Goal: Check status

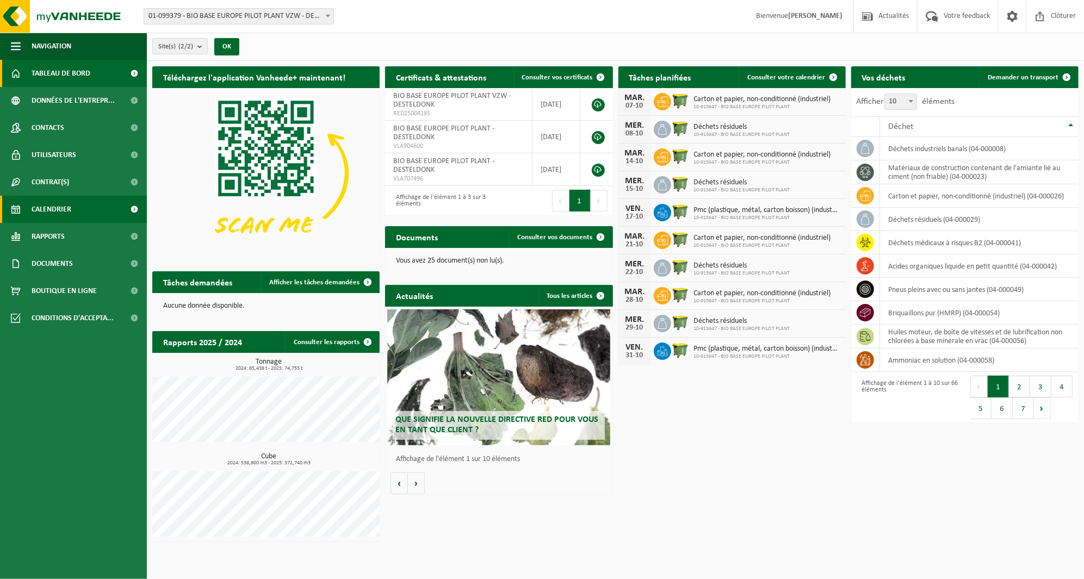
click at [69, 213] on span "Calendrier" at bounding box center [52, 209] width 40 height 27
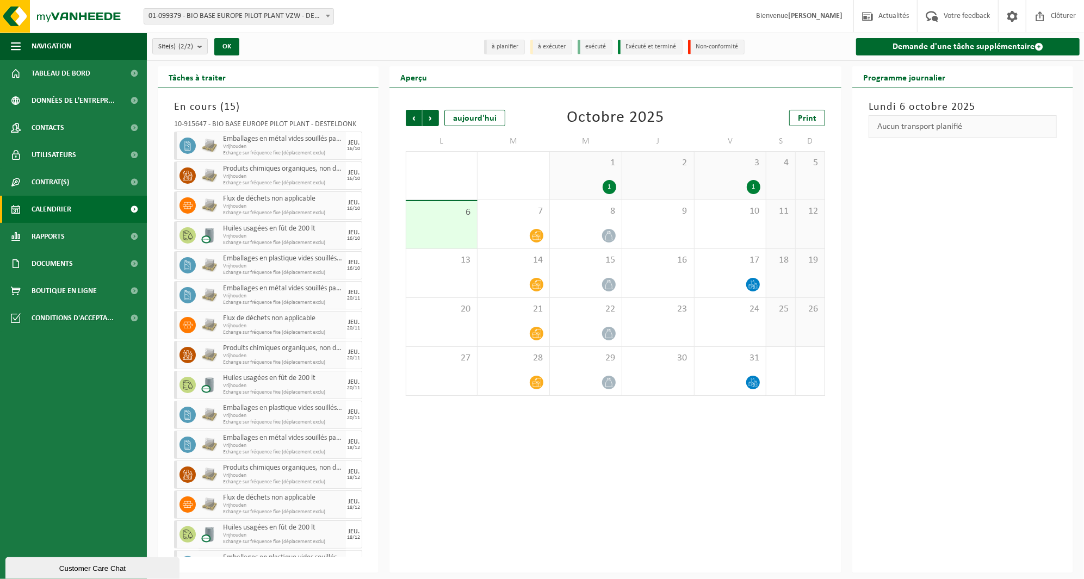
click at [602, 177] on div "1 1" at bounding box center [586, 176] width 72 height 48
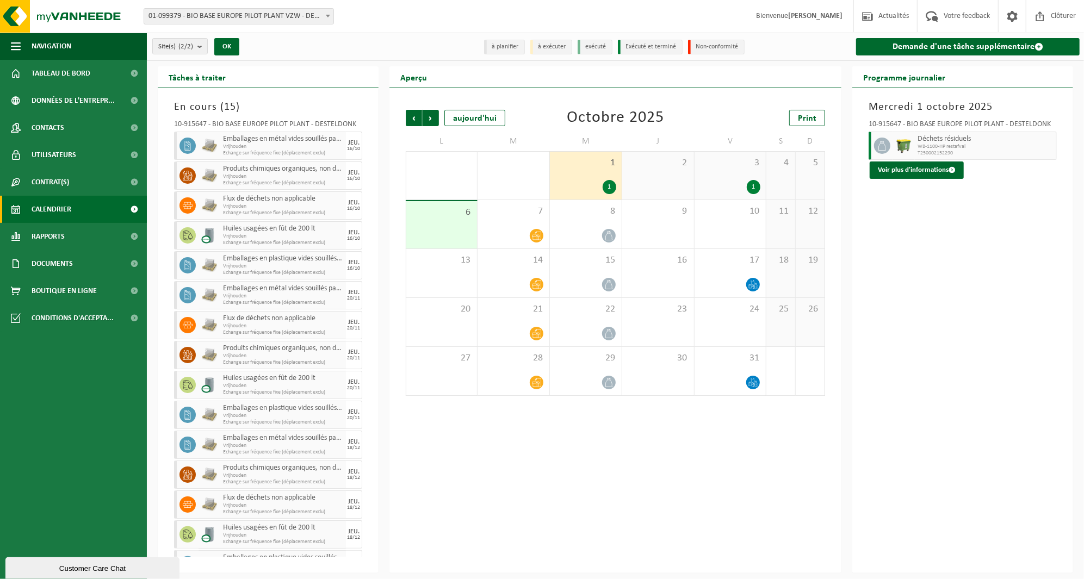
click at [744, 176] on div "3 1" at bounding box center [730, 176] width 72 height 48
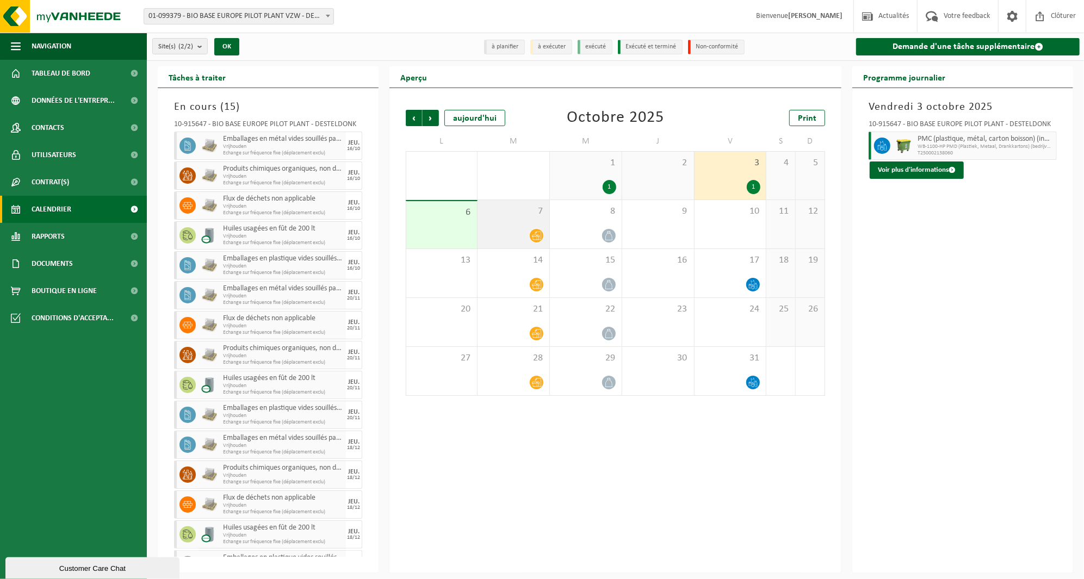
click at [527, 228] on div at bounding box center [513, 235] width 61 height 15
